Goal: Task Accomplishment & Management: Use online tool/utility

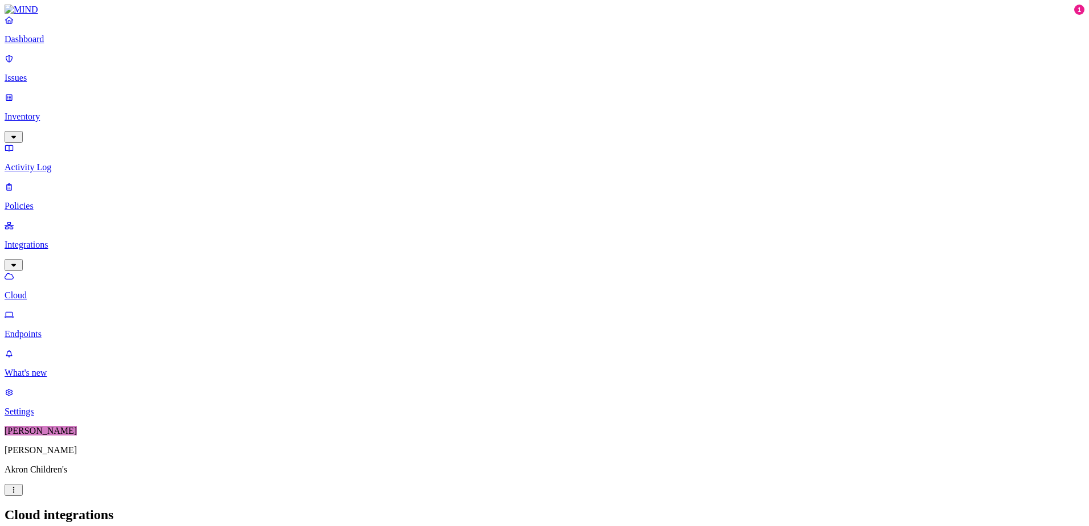
click at [45, 44] on p "Dashboard" at bounding box center [545, 39] width 1080 height 10
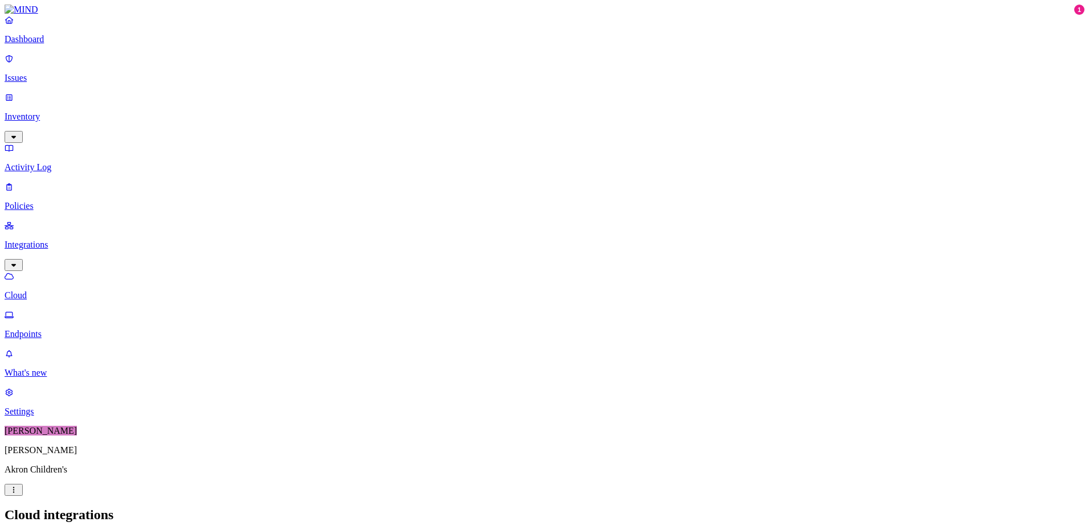
click at [58, 329] on p "Endpoints" at bounding box center [545, 334] width 1080 height 10
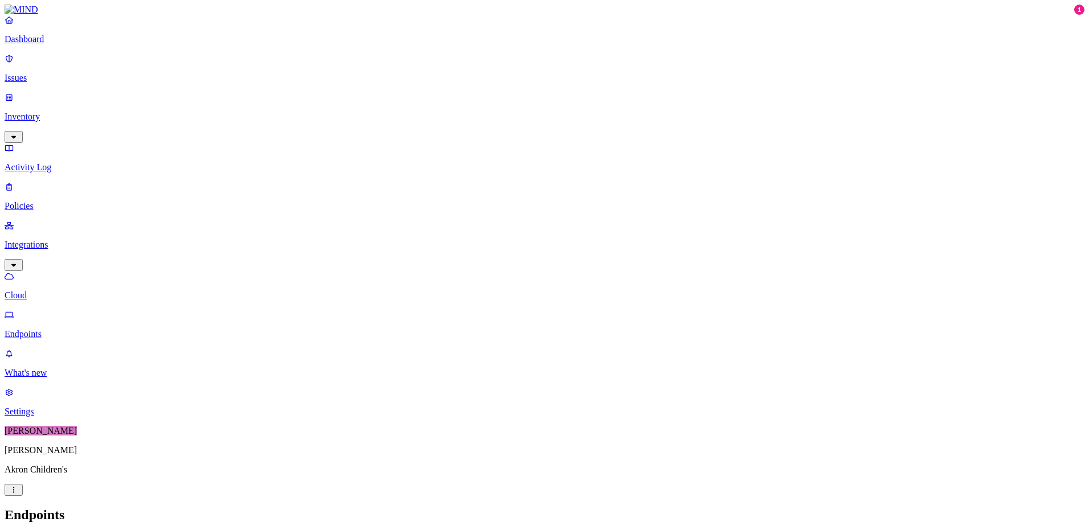
click at [40, 378] on p "What's new" at bounding box center [545, 373] width 1080 height 10
click at [40, 417] on p "Settings" at bounding box center [545, 412] width 1080 height 10
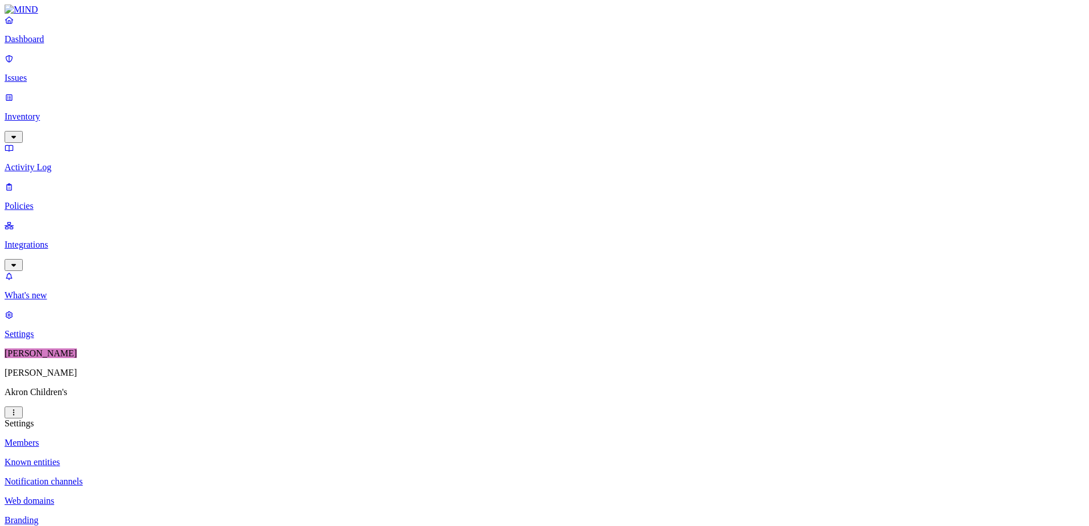
click at [38, 15] on img at bounding box center [22, 10] width 34 height 10
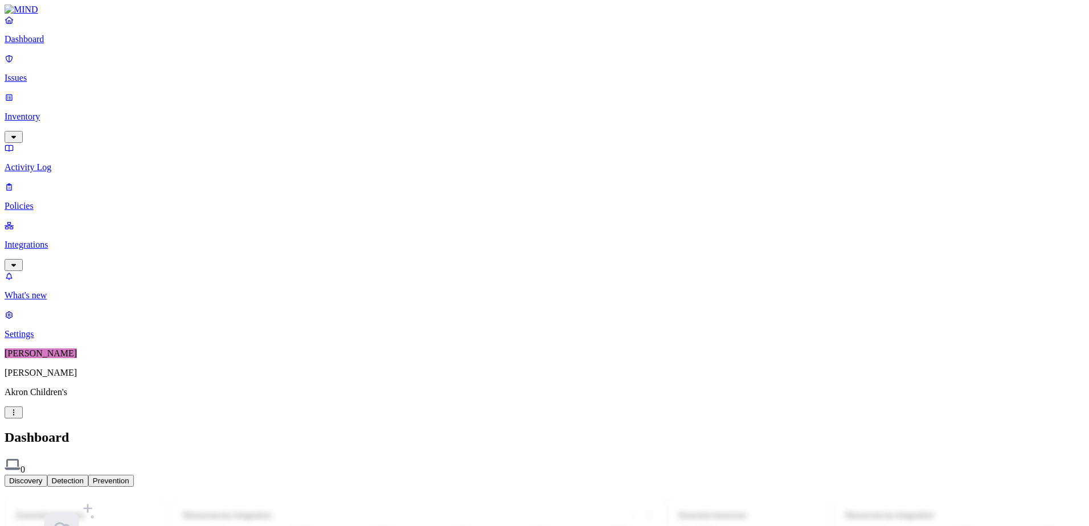
click at [38, 73] on p "Issues" at bounding box center [545, 78] width 1080 height 10
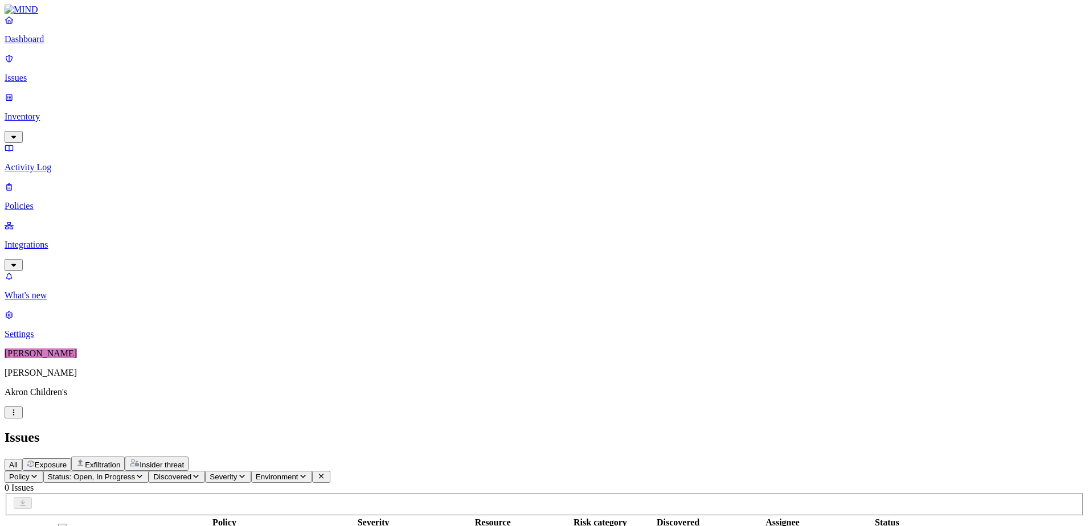
click at [55, 240] on p "Integrations" at bounding box center [545, 245] width 1080 height 10
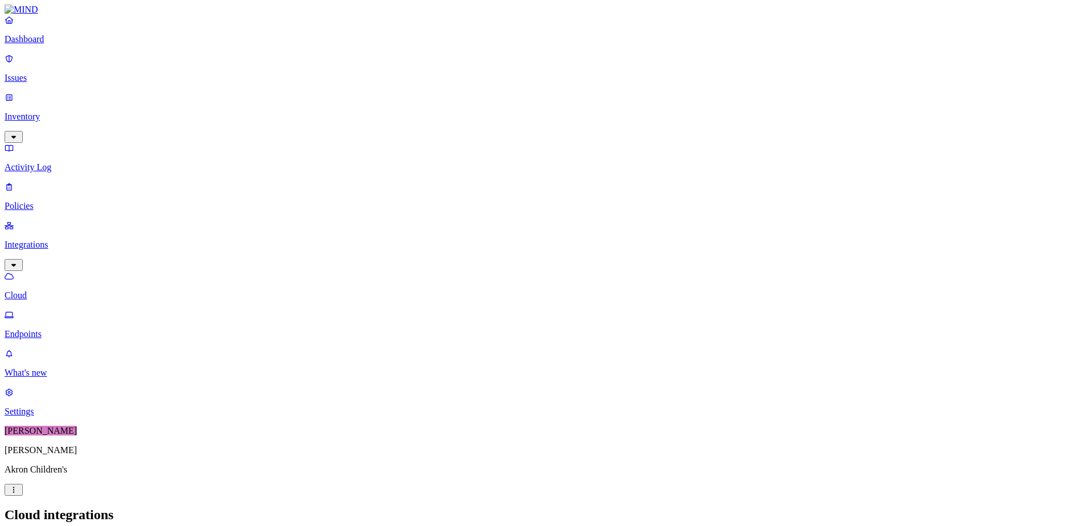
click at [56, 329] on p "Endpoints" at bounding box center [545, 334] width 1080 height 10
